Goal: Task Accomplishment & Management: Complete application form

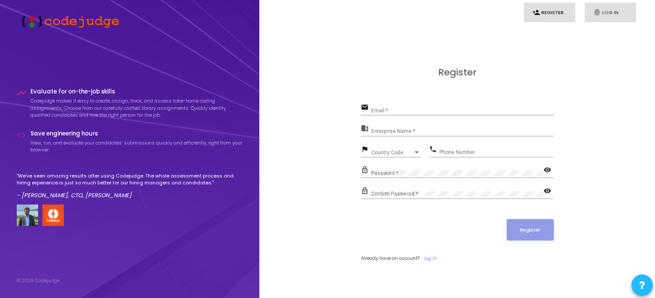
click at [605, 14] on link "fingerprint Log In" at bounding box center [609, 13] width 51 height 20
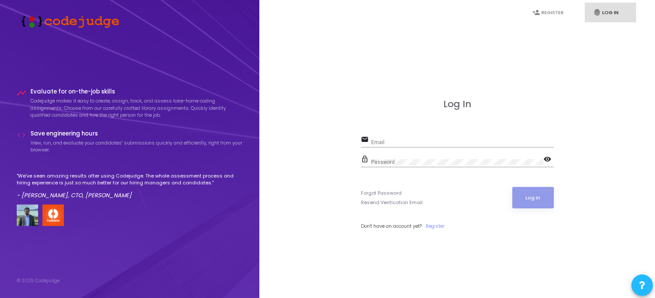
click at [430, 138] on div "Email" at bounding box center [462, 140] width 183 height 13
type input "[EMAIL_ADDRESS][DOMAIN_NAME]"
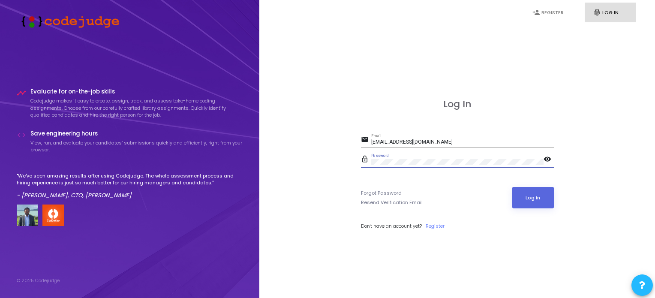
click at [512, 187] on button "Log In" at bounding box center [533, 197] width 42 height 21
click at [551, 14] on link "person_add Register" at bounding box center [549, 13] width 51 height 20
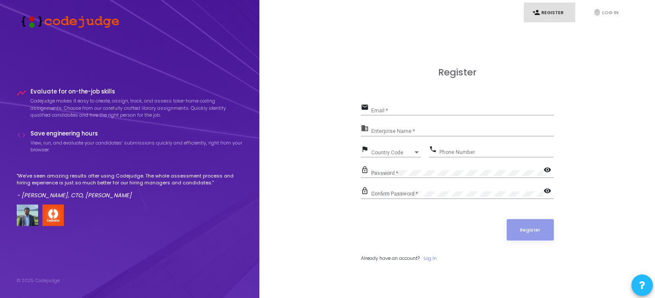
click at [612, 70] on div "Register email Email * business Enterprise Name * flag Country Code Country Cod…" at bounding box center [457, 174] width 377 height 298
